Goal: Task Accomplishment & Management: Use online tool/utility

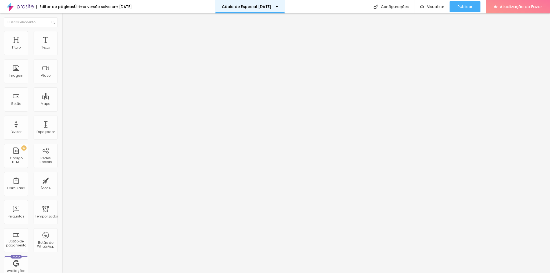
click at [250, 8] on font "Cópia de Especial [DATE]" at bounding box center [247, 6] width 50 height 5
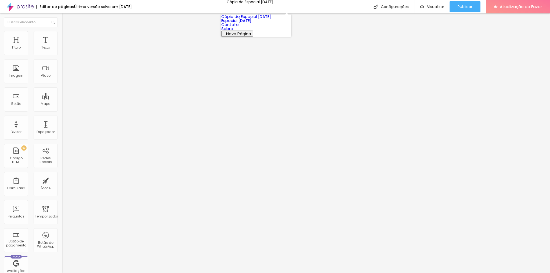
click at [335, 8] on div "Editor de páginas Última versão salva em [DATE] Cópia de Especial [DATE] Config…" at bounding box center [275, 6] width 550 height 13
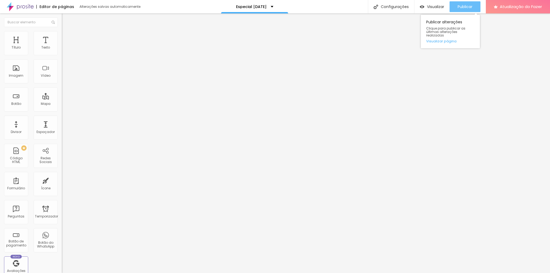
drag, startPoint x: 464, startPoint y: 4, endPoint x: 452, endPoint y: 28, distance: 27.4
click at [464, 4] on font "Publicar" at bounding box center [464, 6] width 15 height 5
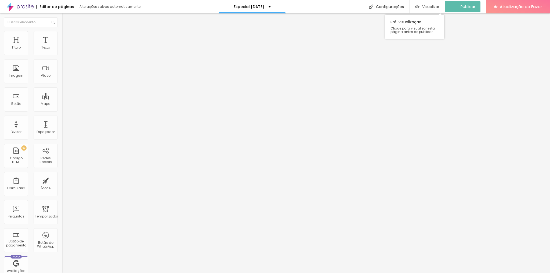
click at [432, 5] on font "Visualizar" at bounding box center [430, 6] width 17 height 5
